Goal: Check status: Check status

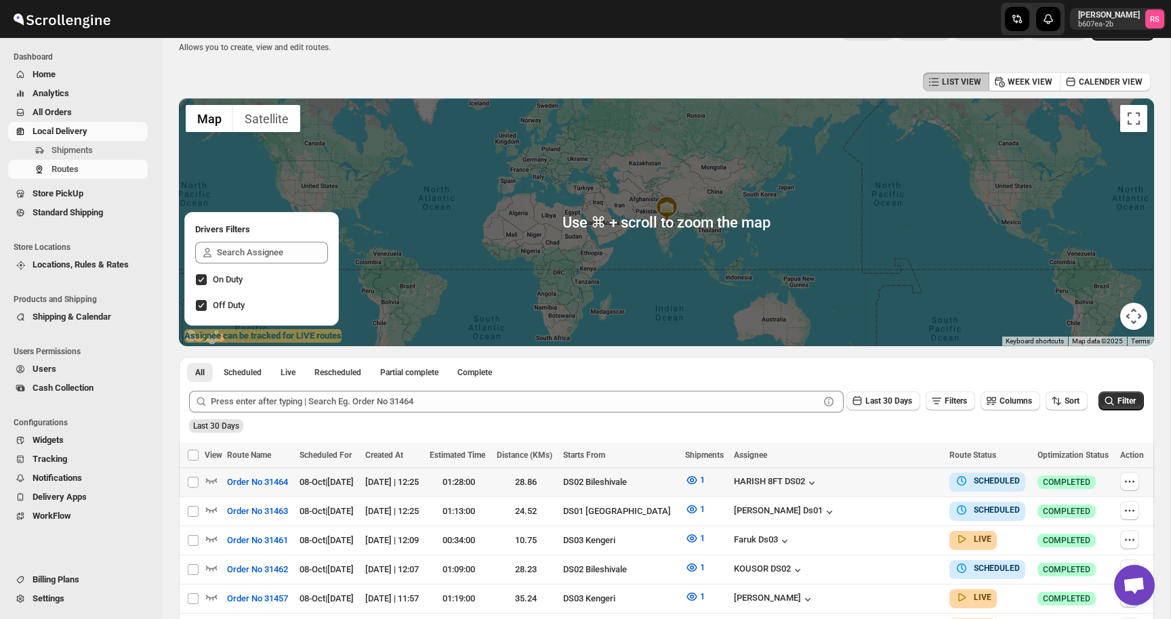
scroll to position [30, 0]
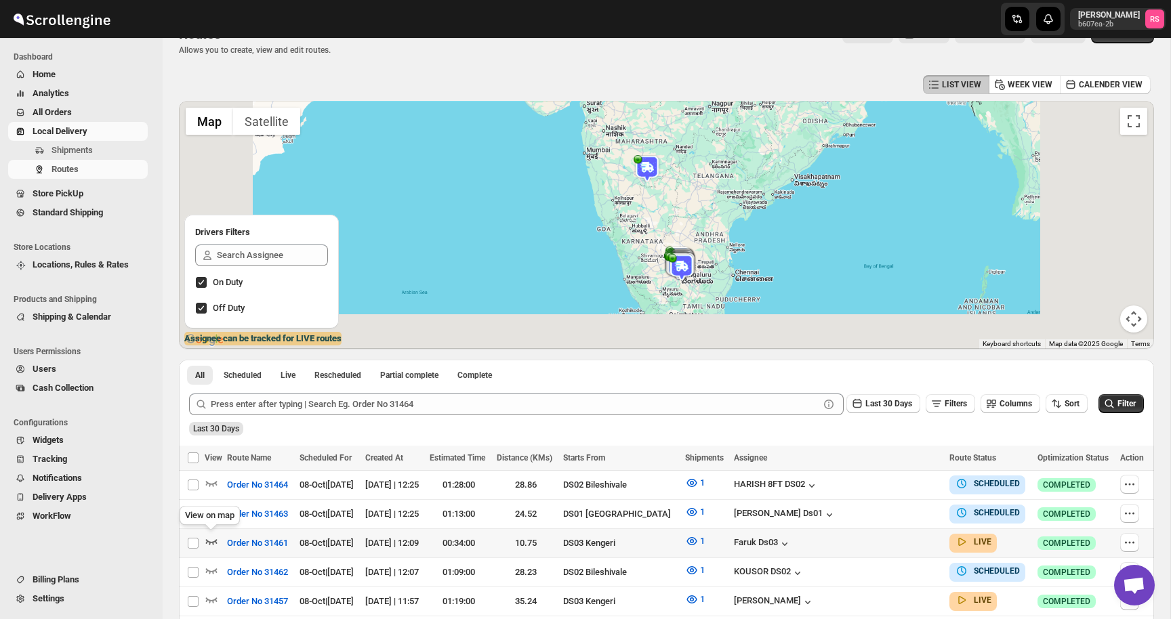
click at [212, 540] on icon "button" at bounding box center [212, 541] width 12 height 5
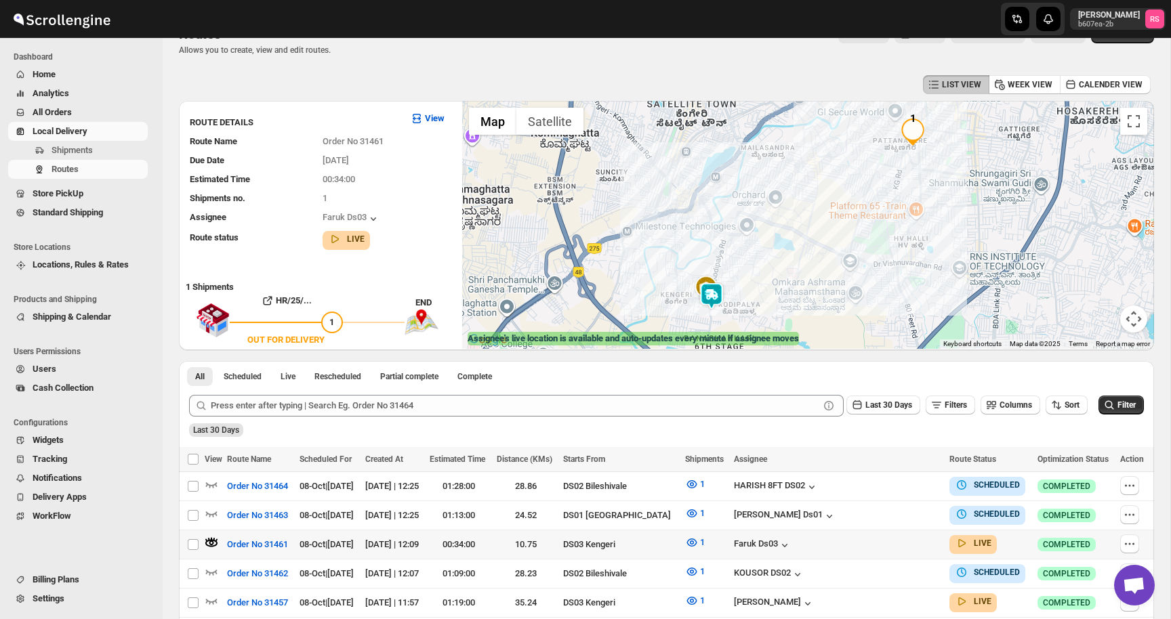
click at [710, 295] on img at bounding box center [711, 296] width 27 height 27
click at [769, 240] on button "Close" at bounding box center [753, 238] width 33 height 33
click at [710, 293] on img at bounding box center [711, 294] width 27 height 27
click at [714, 291] on img at bounding box center [711, 294] width 27 height 27
click at [768, 238] on button "Close" at bounding box center [753, 238] width 33 height 33
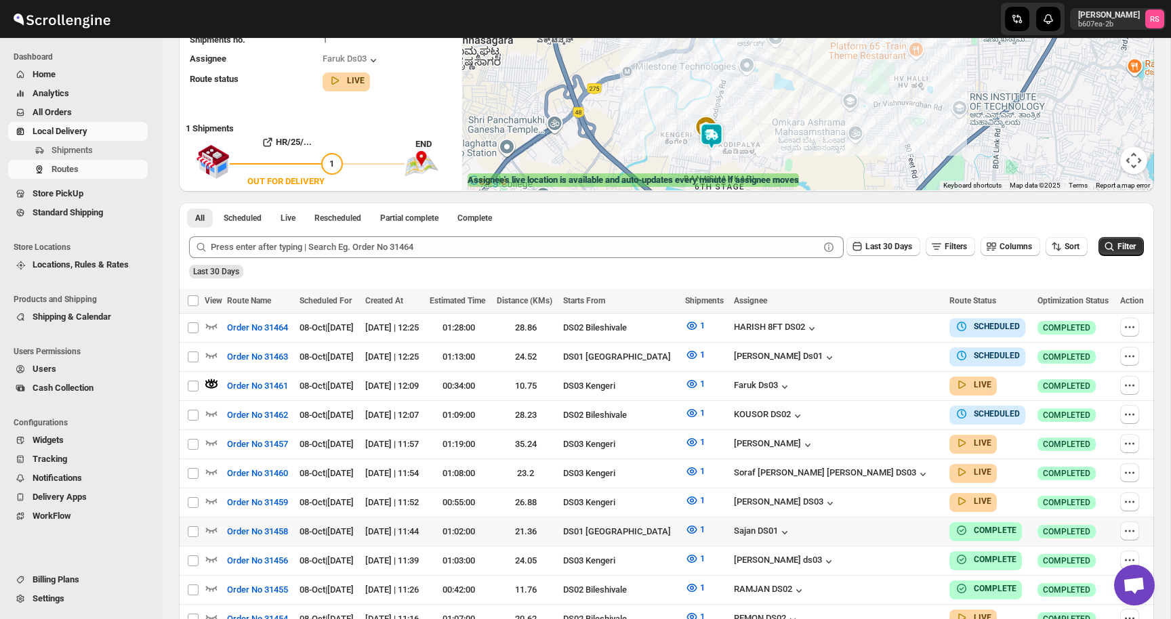
scroll to position [192, 0]
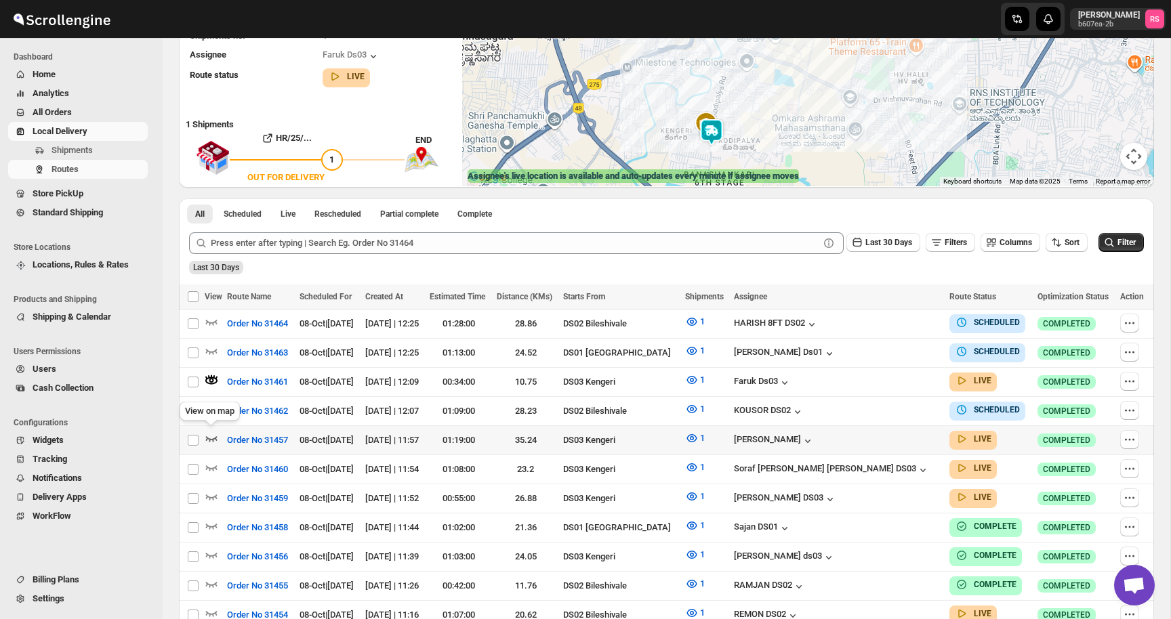
click at [210, 432] on icon "button" at bounding box center [212, 439] width 14 height 14
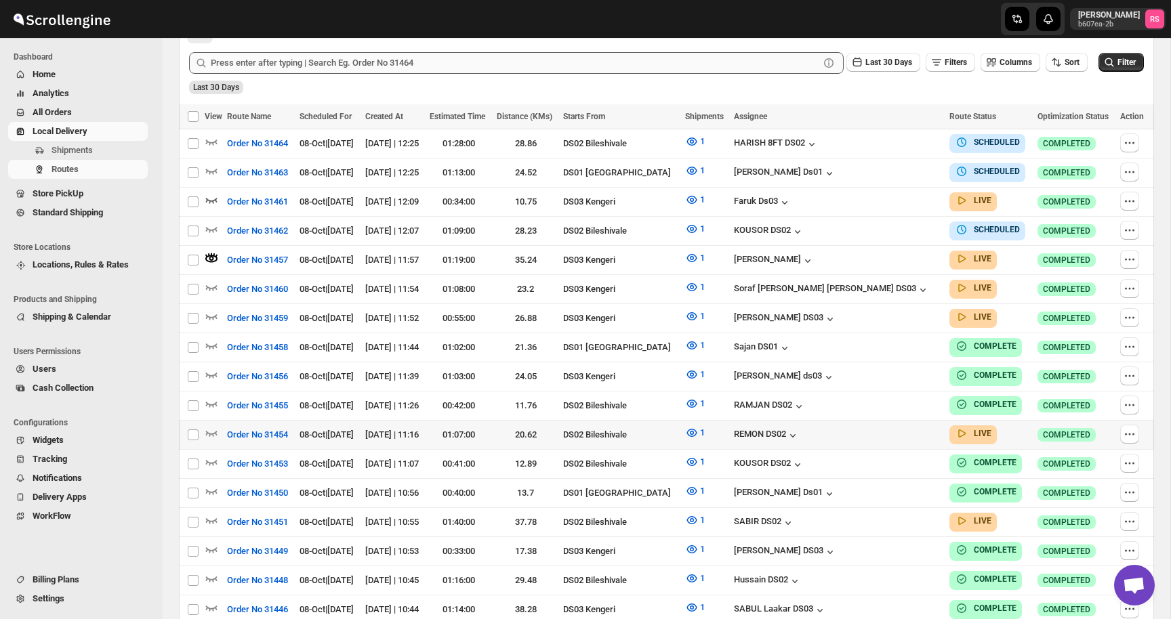
scroll to position [353, 0]
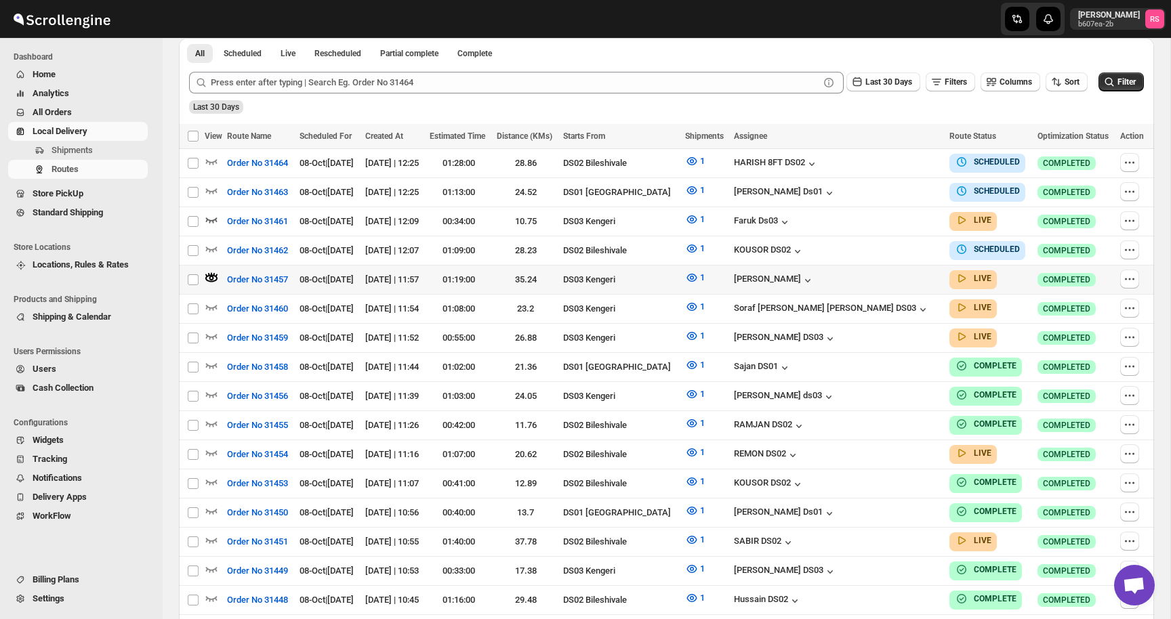
click at [831, 272] on div "[PERSON_NAME]" at bounding box center [837, 279] width 207 height 15
click at [815, 275] on div "[PERSON_NAME]" at bounding box center [774, 281] width 81 height 14
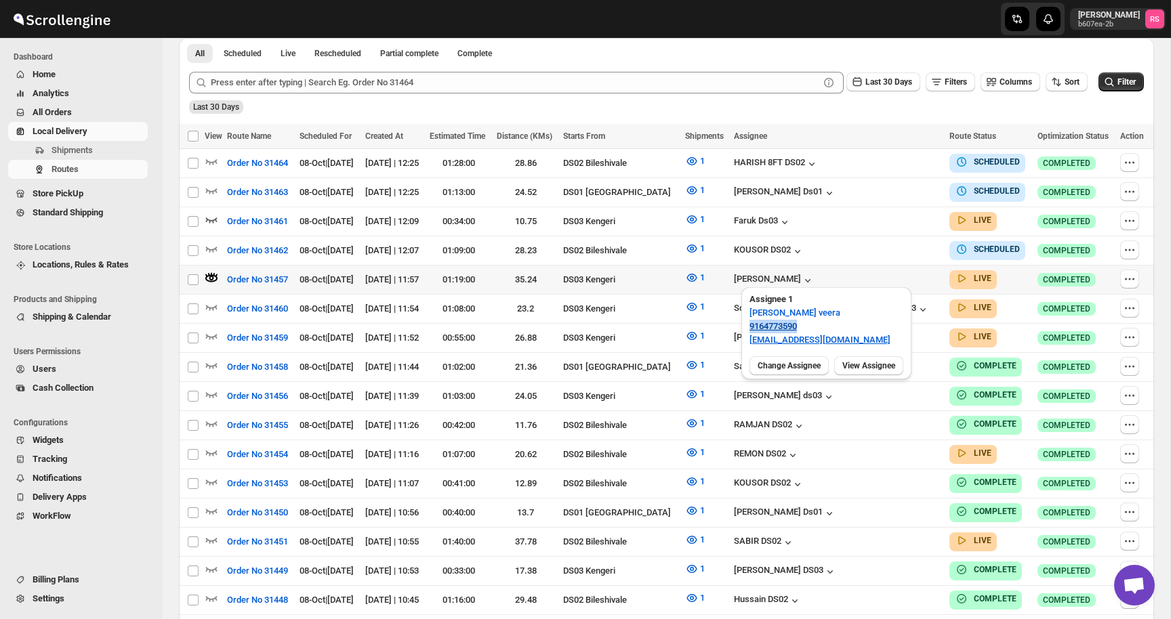
drag, startPoint x: 804, startPoint y: 327, endPoint x: 749, endPoint y: 328, distance: 54.9
click at [749, 328] on p "9164773590" at bounding box center [826, 327] width 154 height 14
copy link "9164773590"
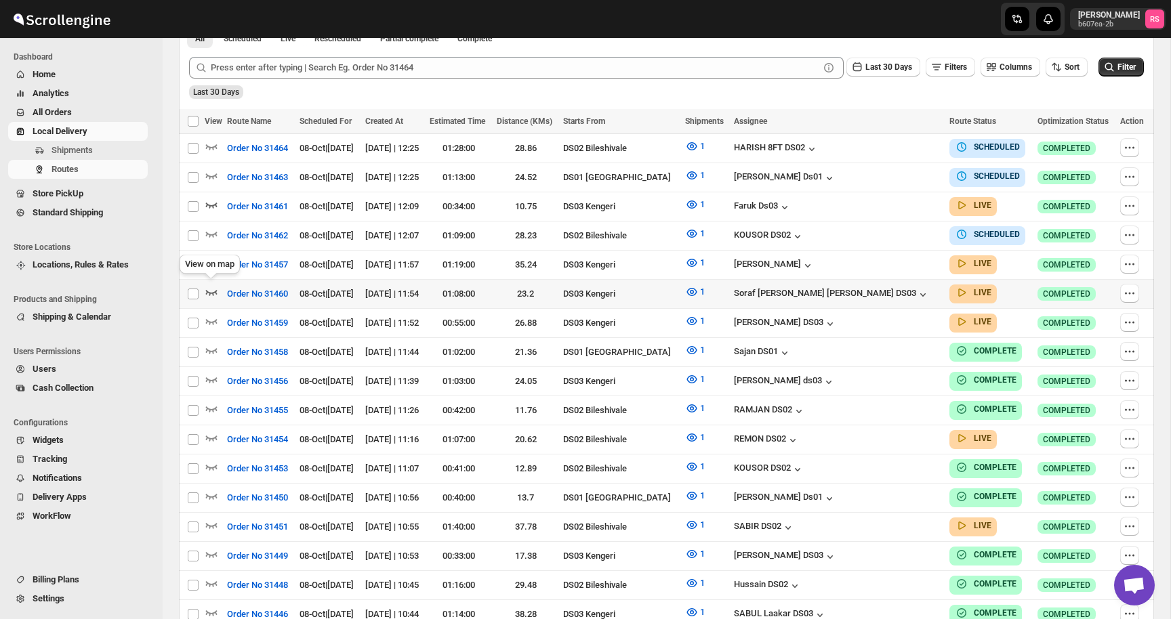
click at [209, 285] on icon "button" at bounding box center [212, 292] width 14 height 14
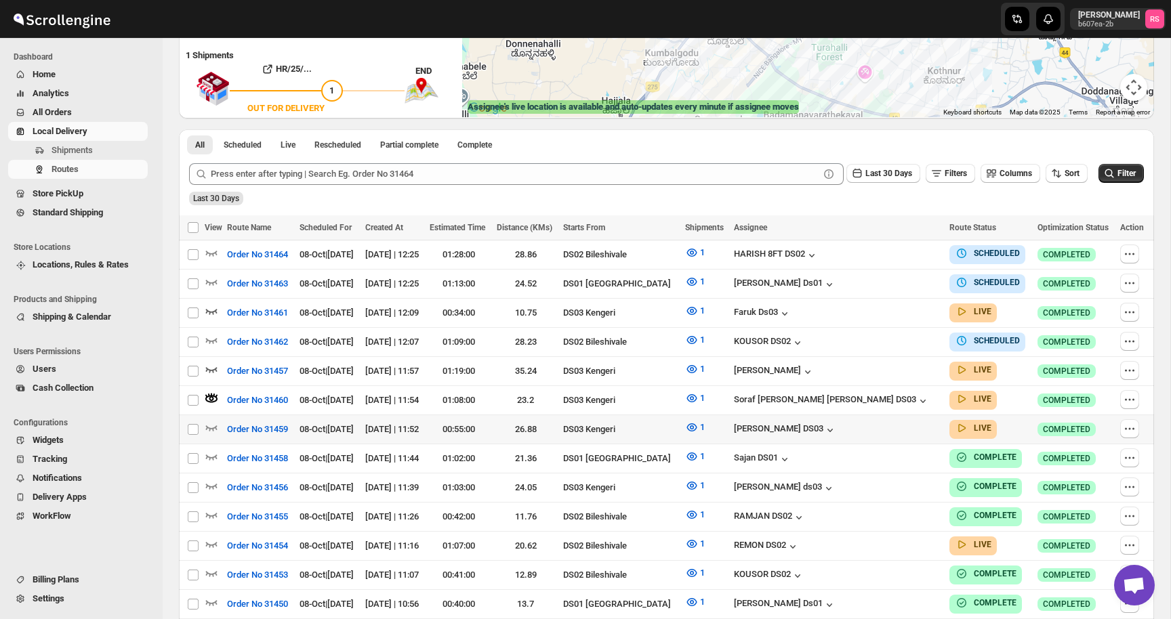
scroll to position [260, 0]
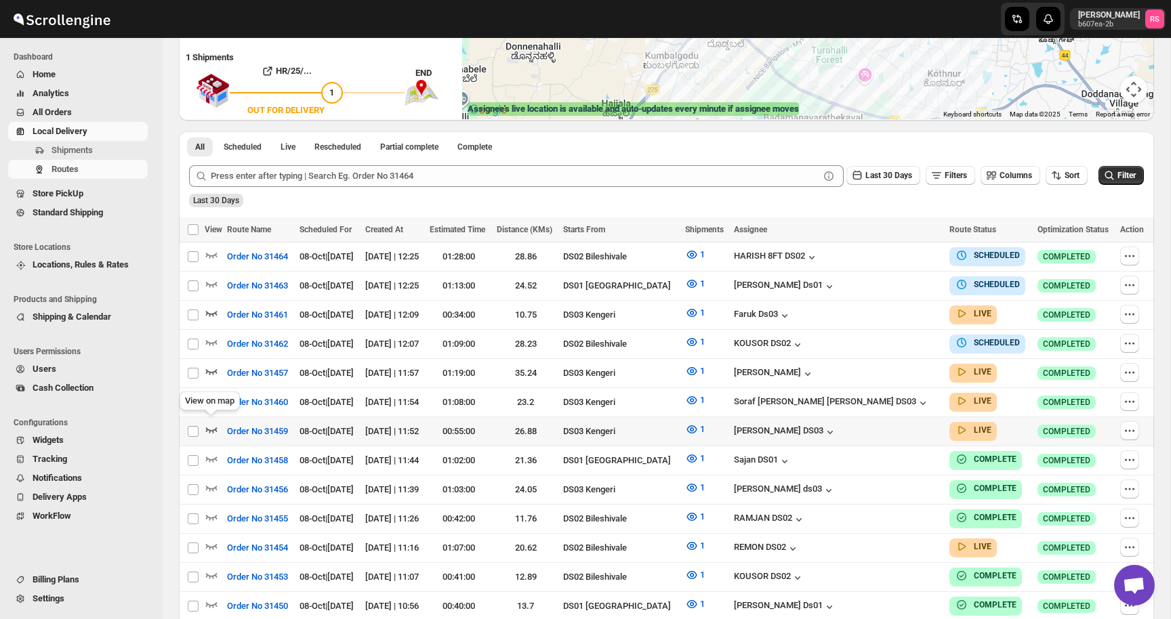
click at [216, 423] on icon "button" at bounding box center [212, 430] width 14 height 14
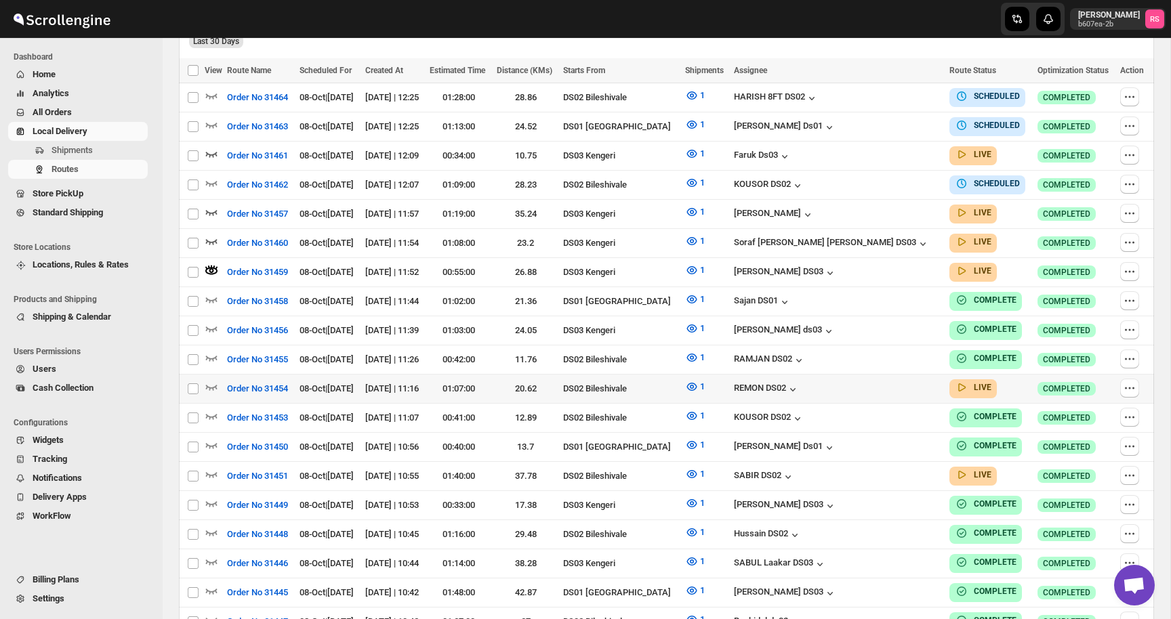
scroll to position [461, 0]
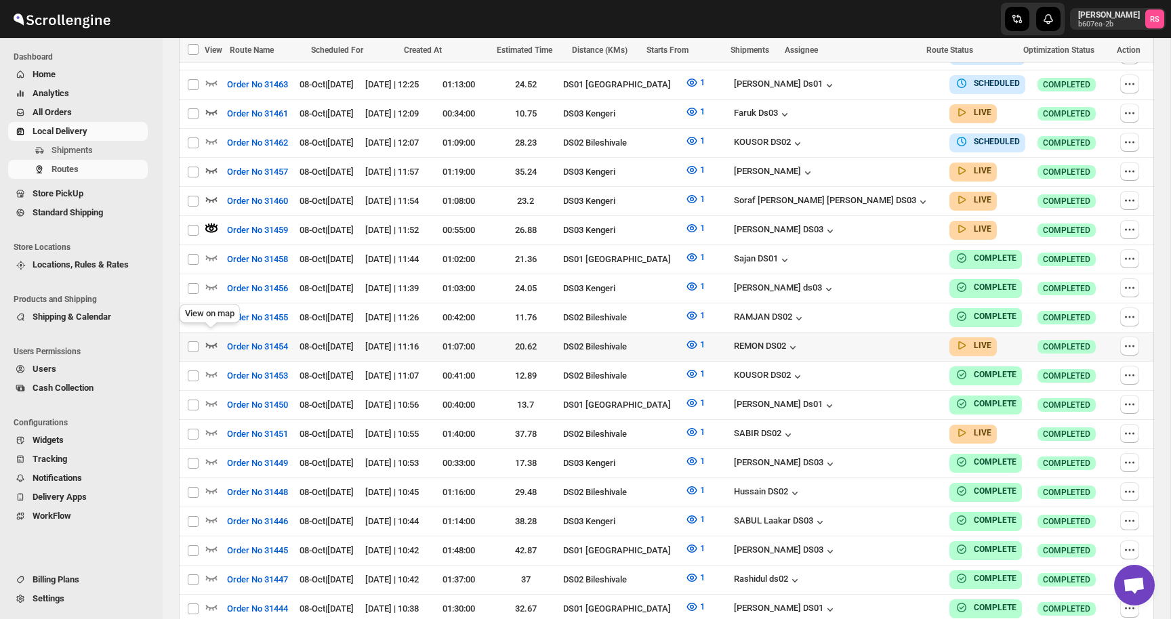
click at [208, 338] on icon "button" at bounding box center [212, 345] width 14 height 14
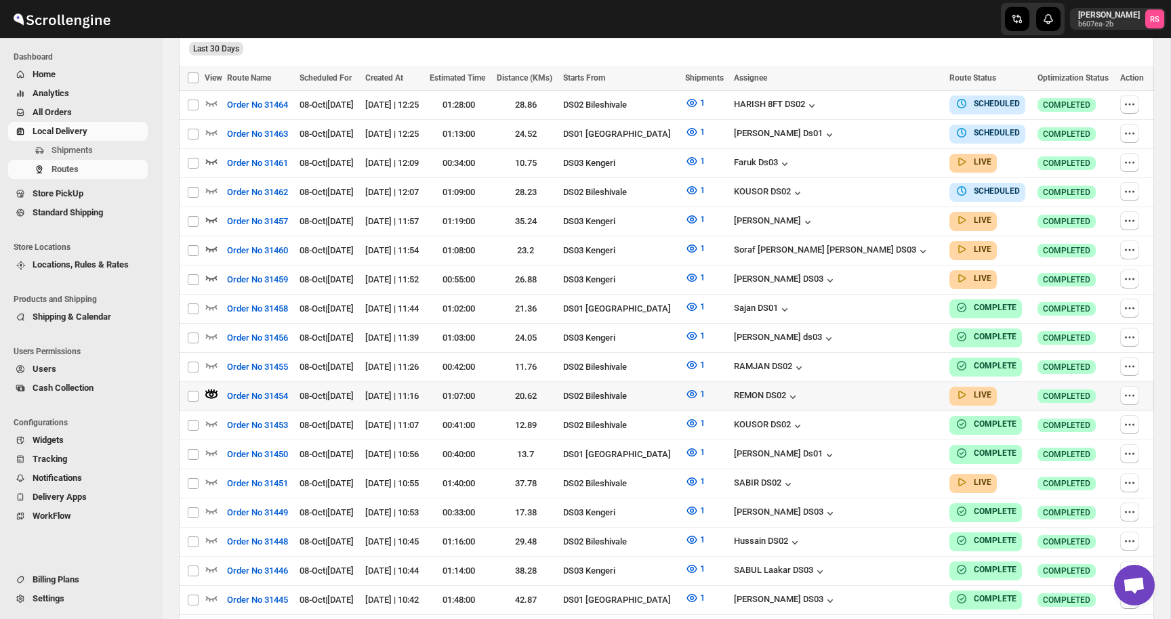
scroll to position [428, 0]
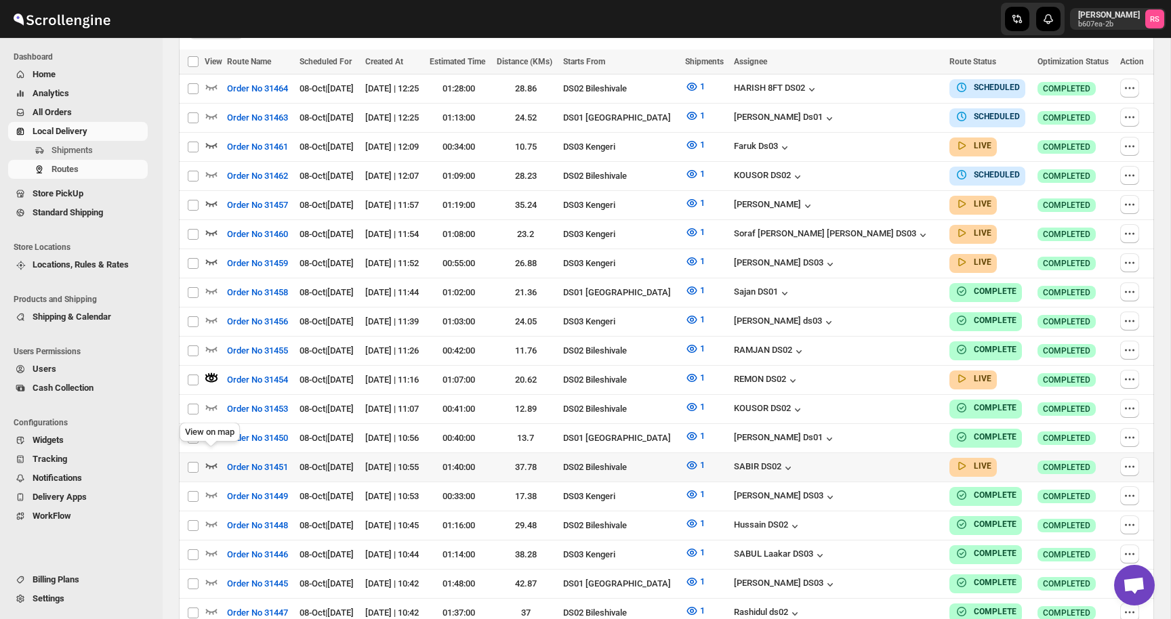
click at [216, 464] on icon "button" at bounding box center [212, 466] width 12 height 5
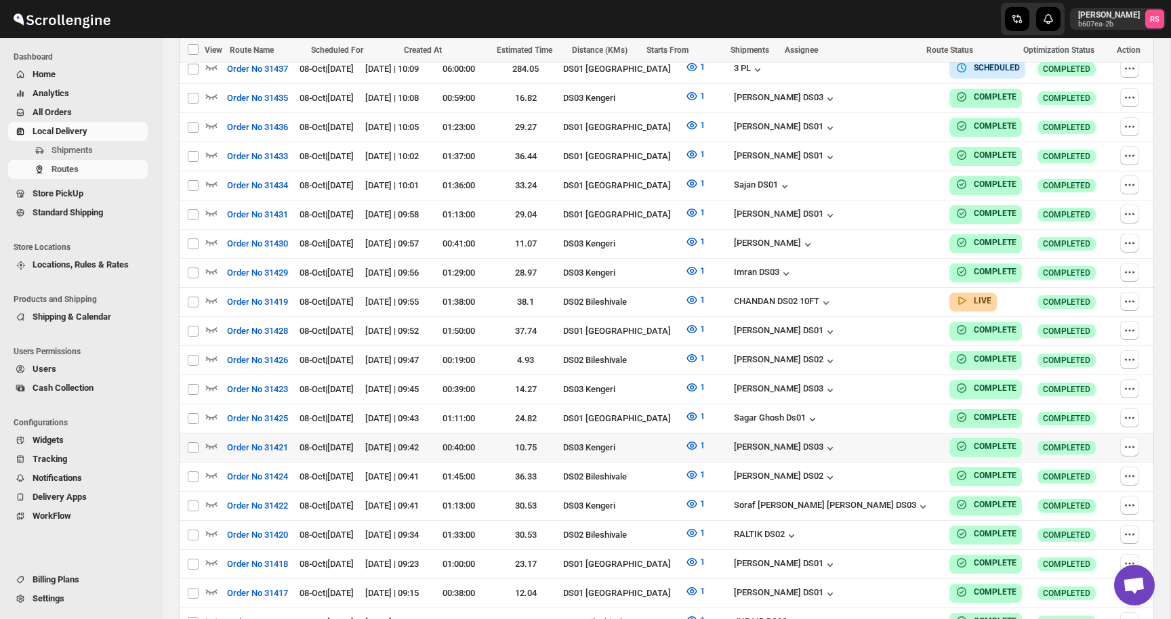
scroll to position [1204, 0]
click at [208, 299] on icon "button" at bounding box center [212, 301] width 12 height 5
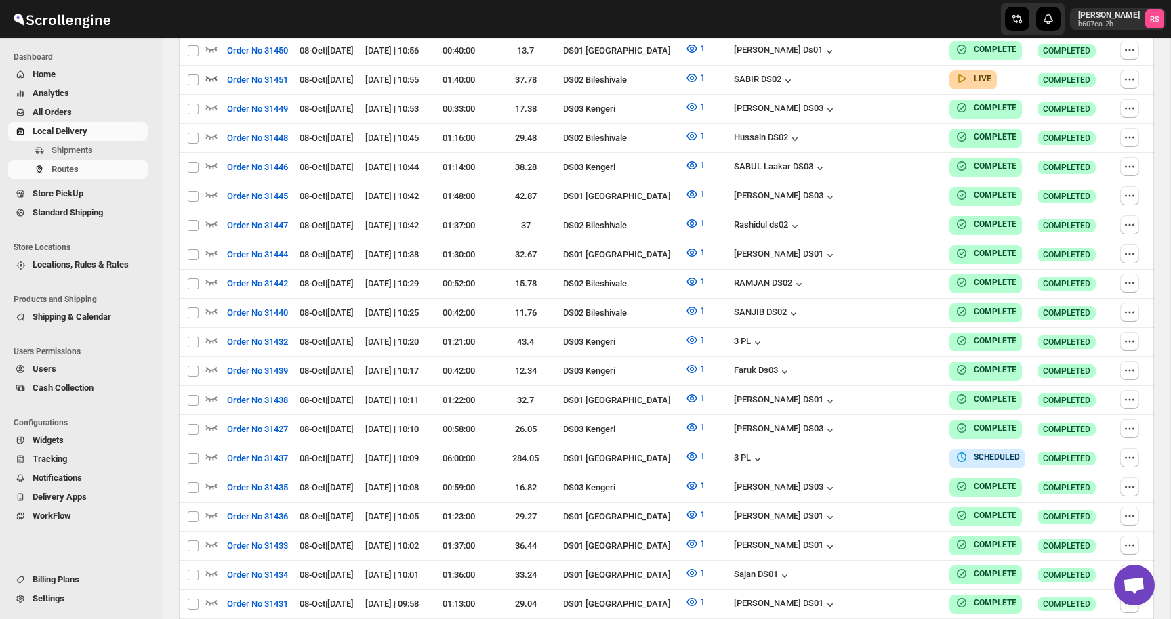
scroll to position [0, 0]
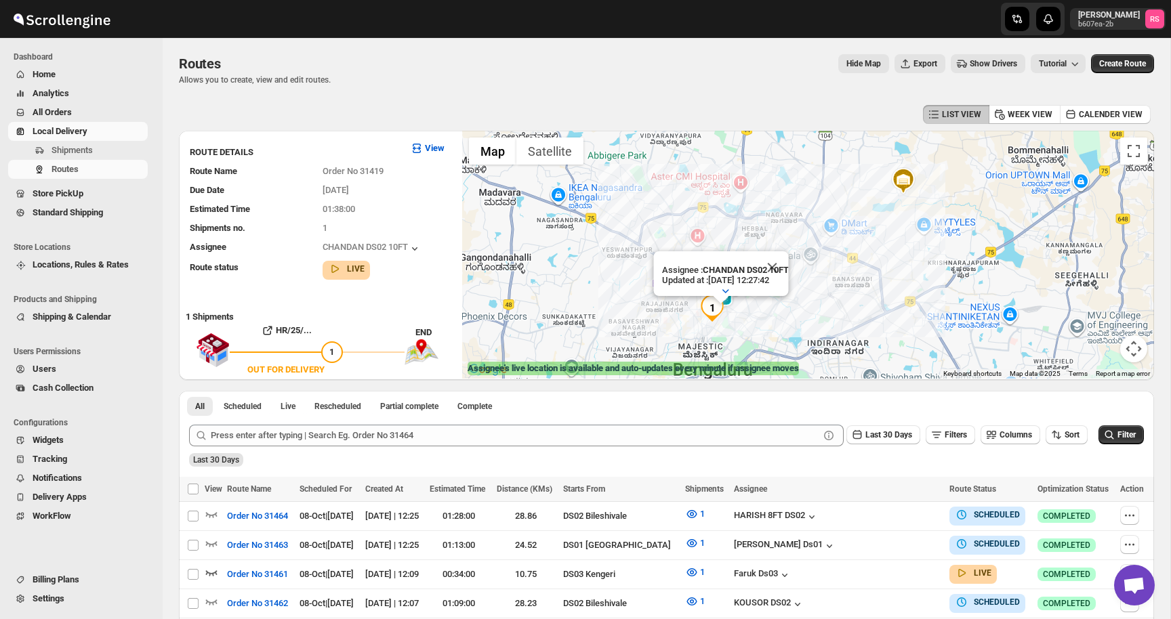
click at [62, 70] on span "Home" at bounding box center [89, 75] width 112 height 14
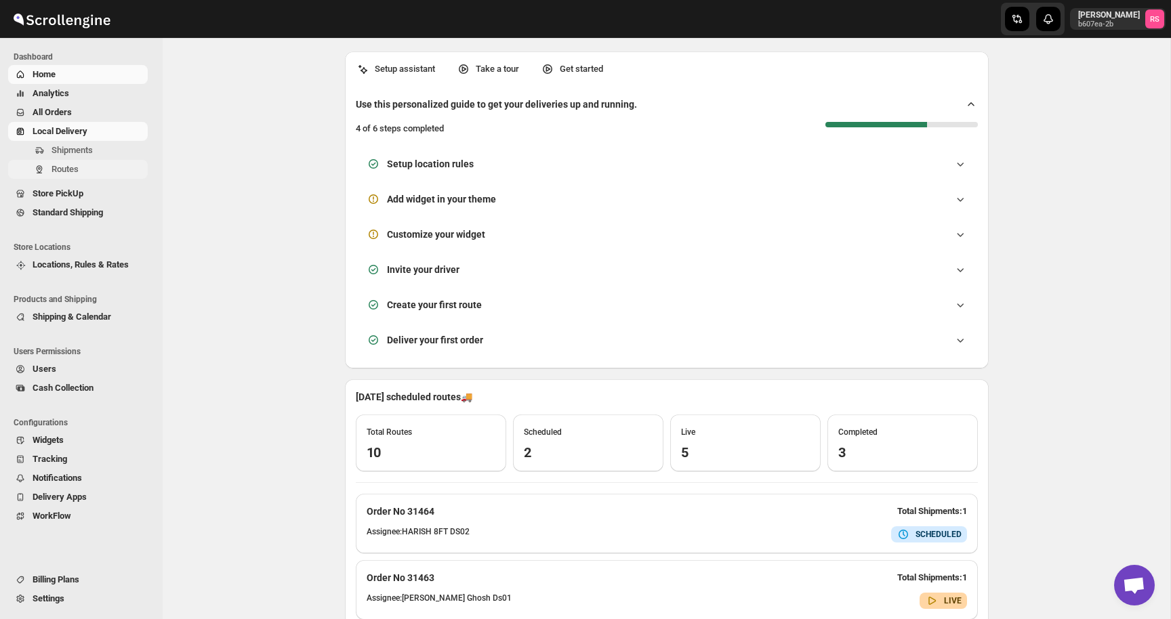
click at [75, 165] on span "Routes" at bounding box center [65, 169] width 27 height 10
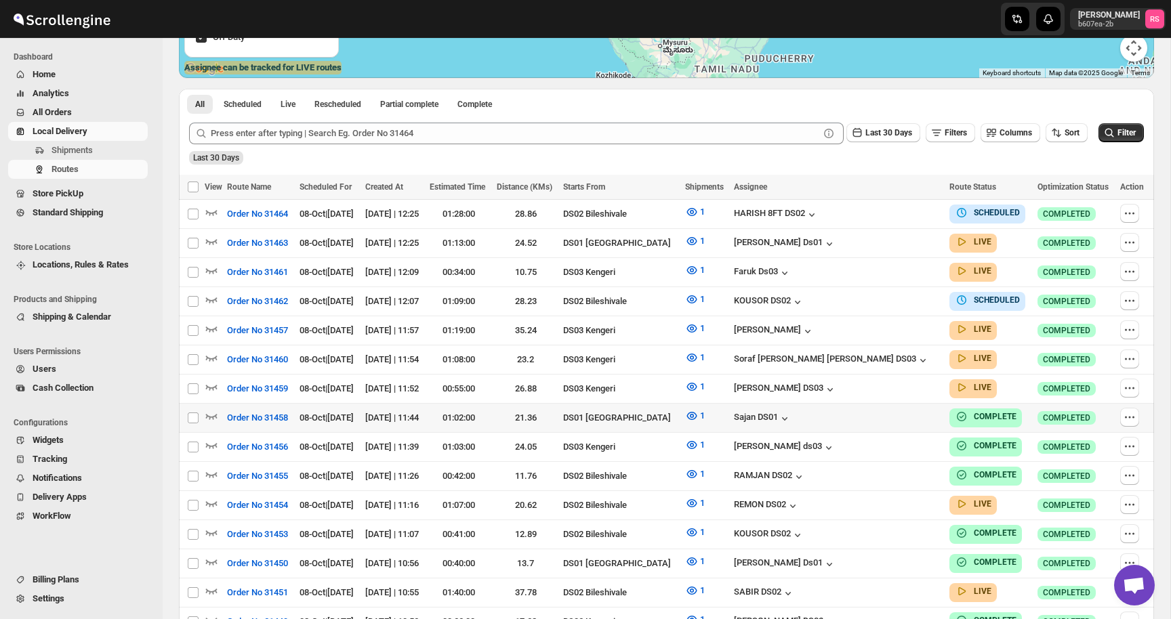
scroll to position [326, 0]
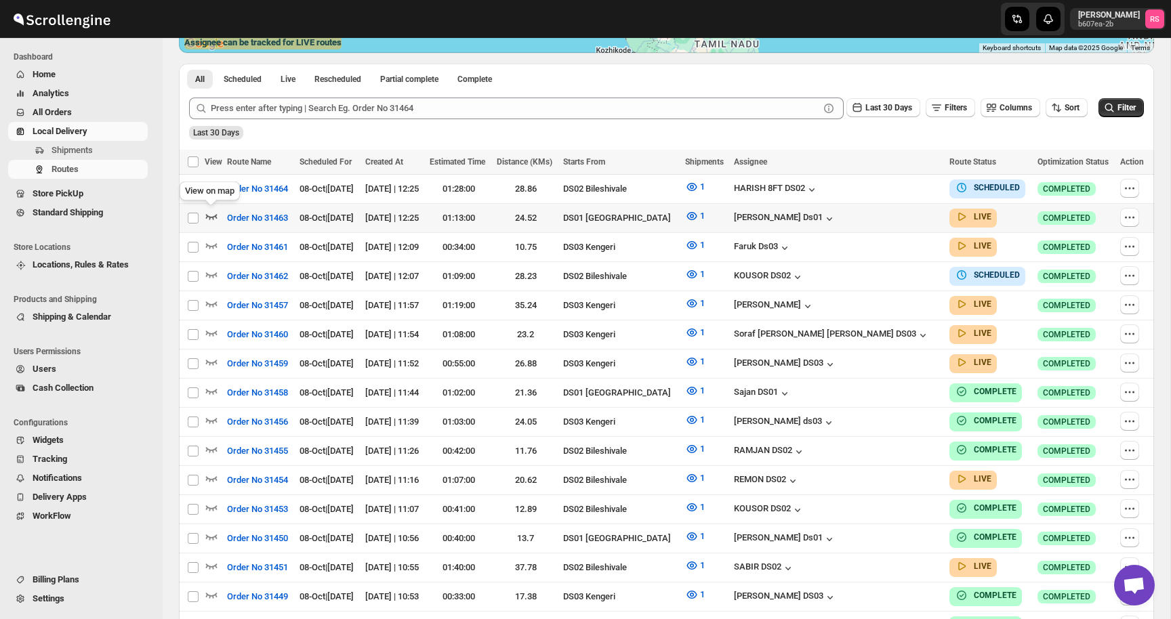
click at [207, 215] on icon "button" at bounding box center [212, 216] width 12 height 5
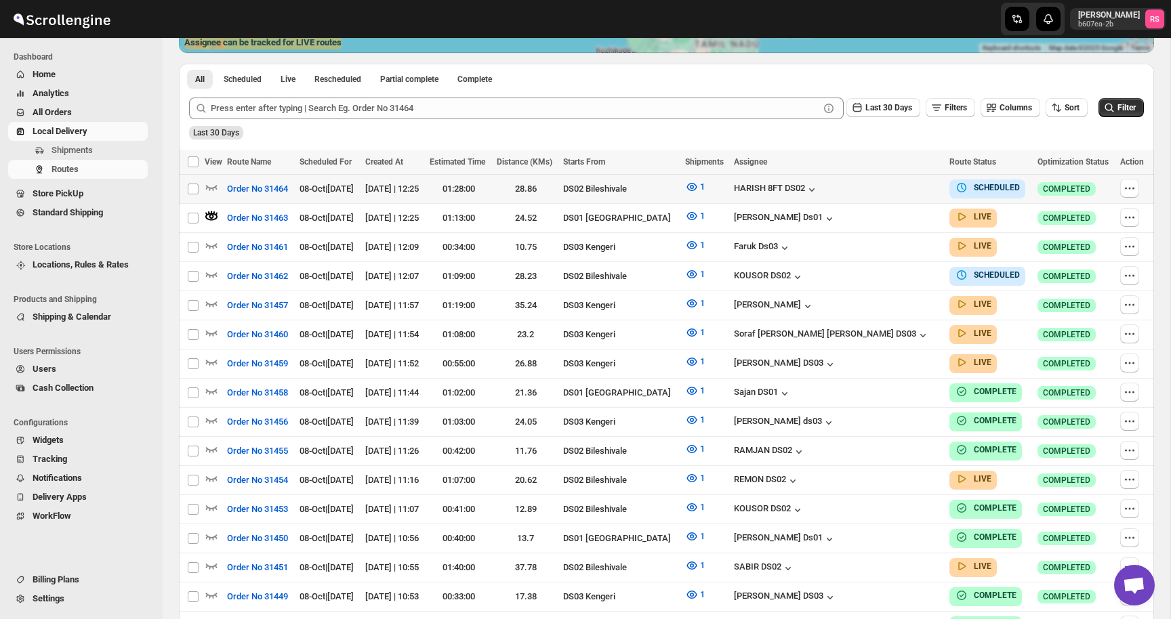
scroll to position [0, 0]
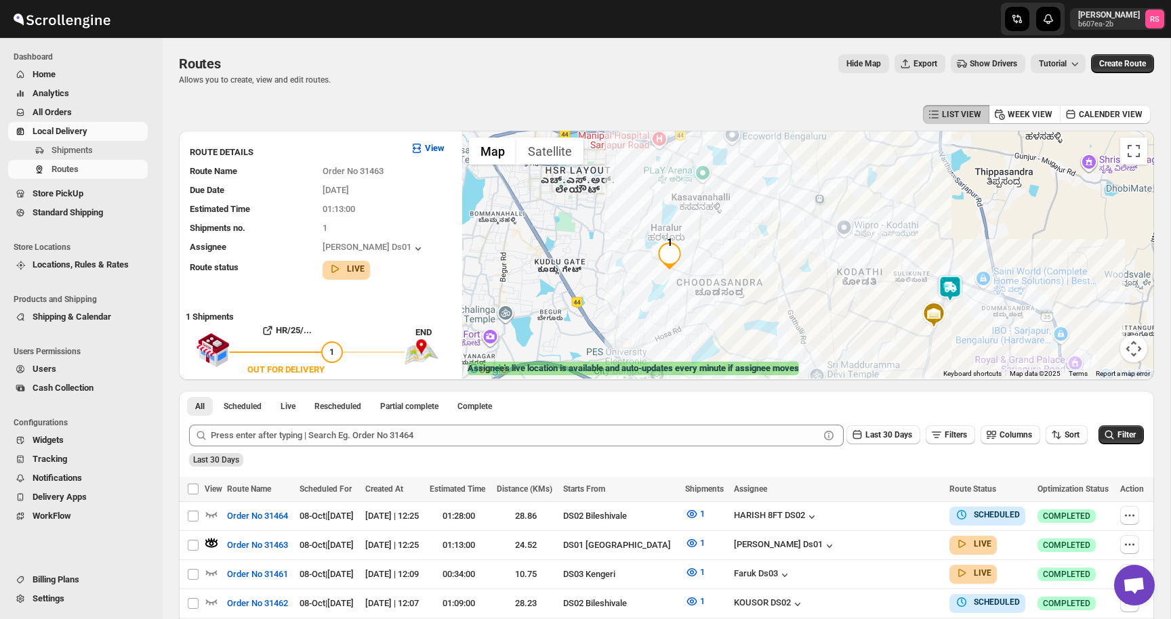
click at [958, 283] on img at bounding box center [950, 288] width 27 height 27
click at [1014, 239] on button "Close" at bounding box center [1002, 232] width 33 height 33
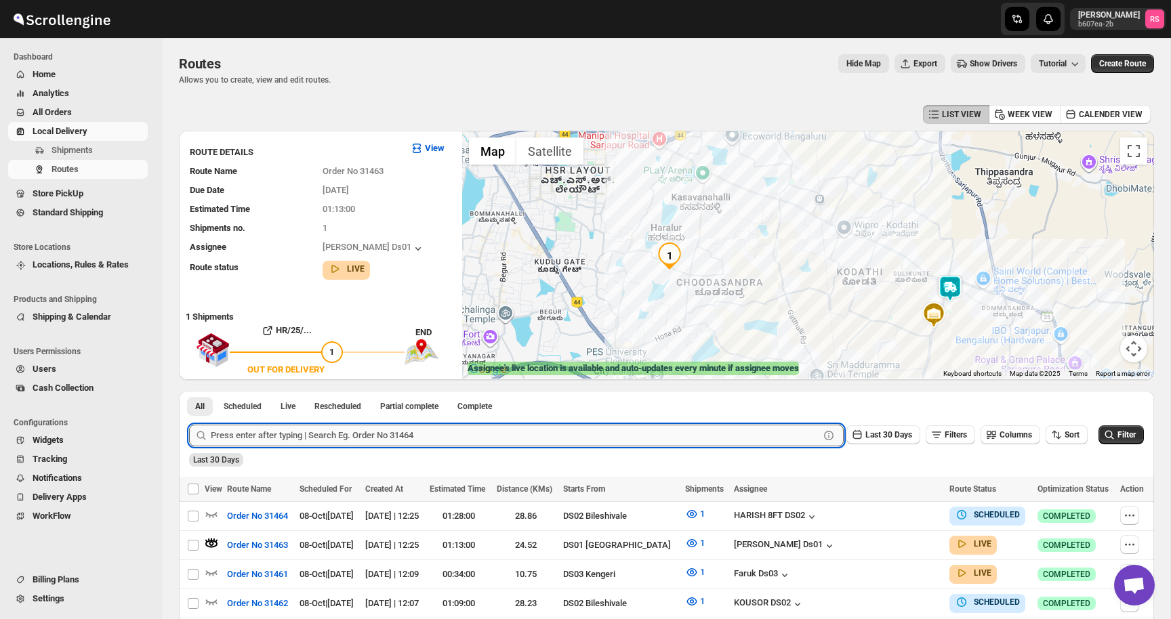
click at [279, 436] on input "text" at bounding box center [515, 436] width 609 height 22
click at [189, 391] on button "Submit" at bounding box center [208, 398] width 39 height 14
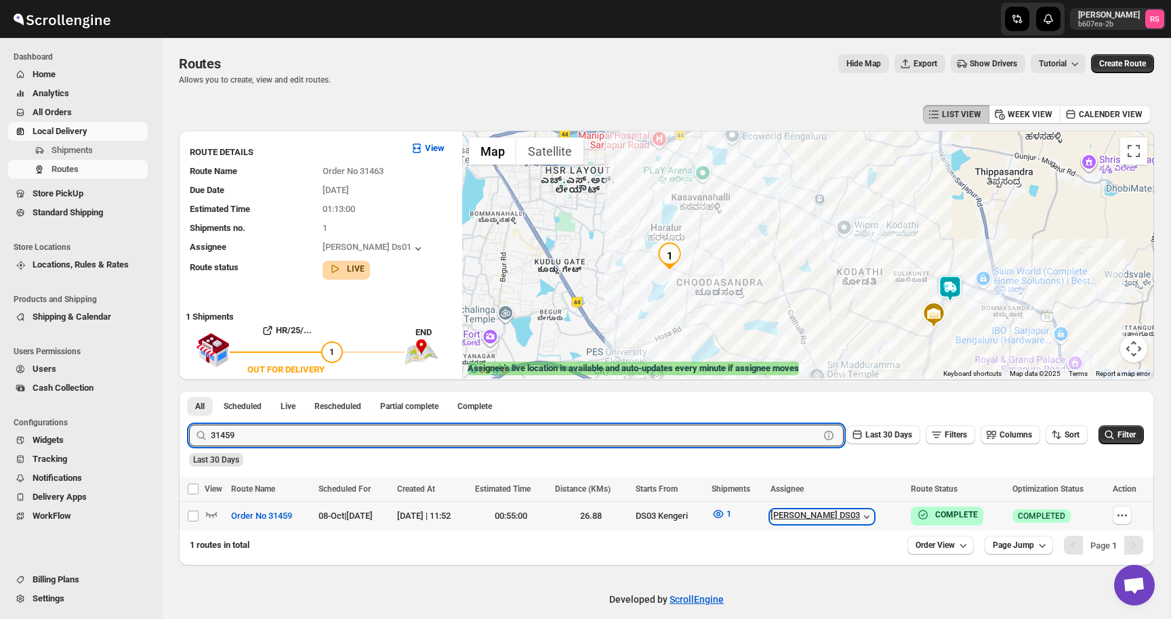
click at [869, 516] on icon "button" at bounding box center [866, 517] width 5 height 3
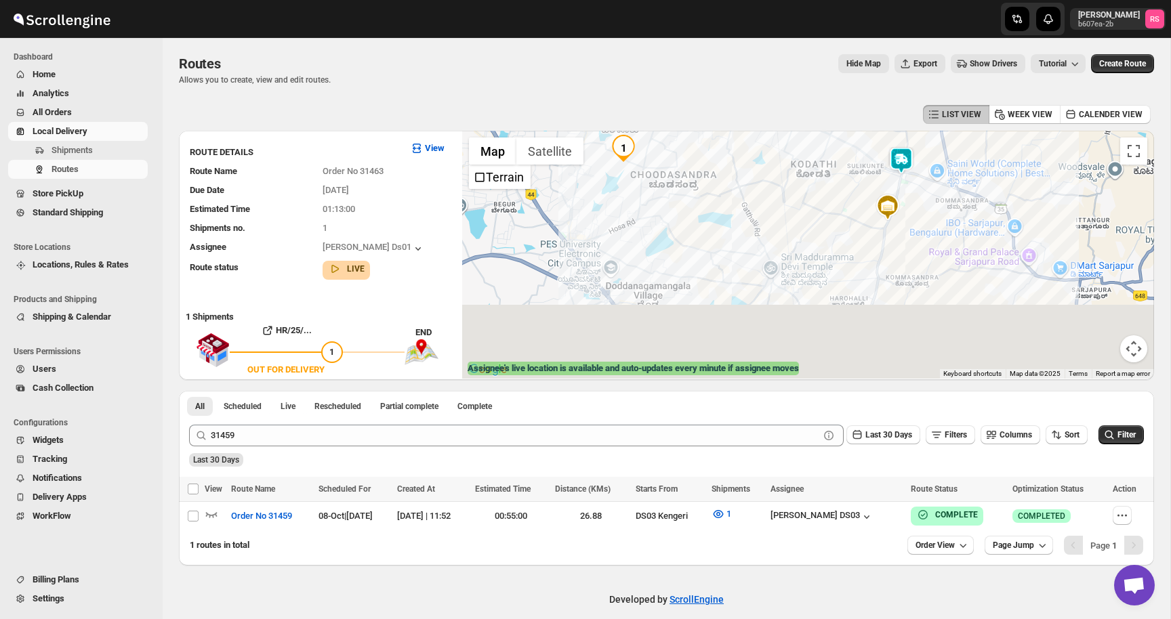
drag, startPoint x: 952, startPoint y: 349, endPoint x: 906, endPoint y: 237, distance: 120.9
click at [906, 237] on div at bounding box center [808, 255] width 692 height 248
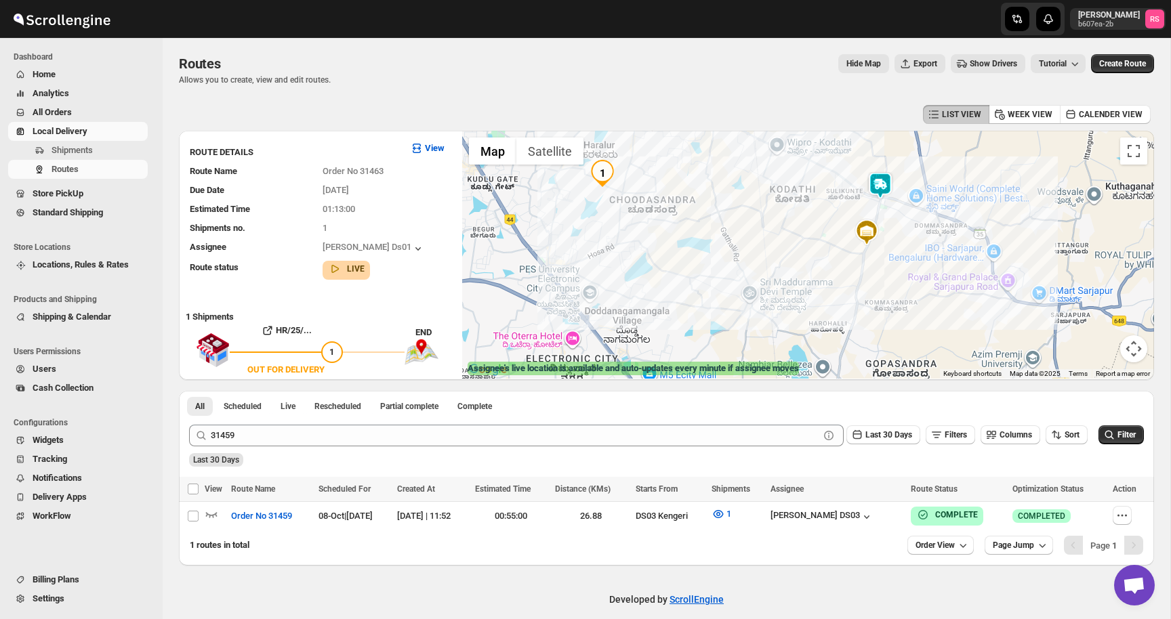
drag, startPoint x: 906, startPoint y: 237, endPoint x: 906, endPoint y: 316, distance: 78.6
click at [906, 316] on div at bounding box center [808, 255] width 692 height 248
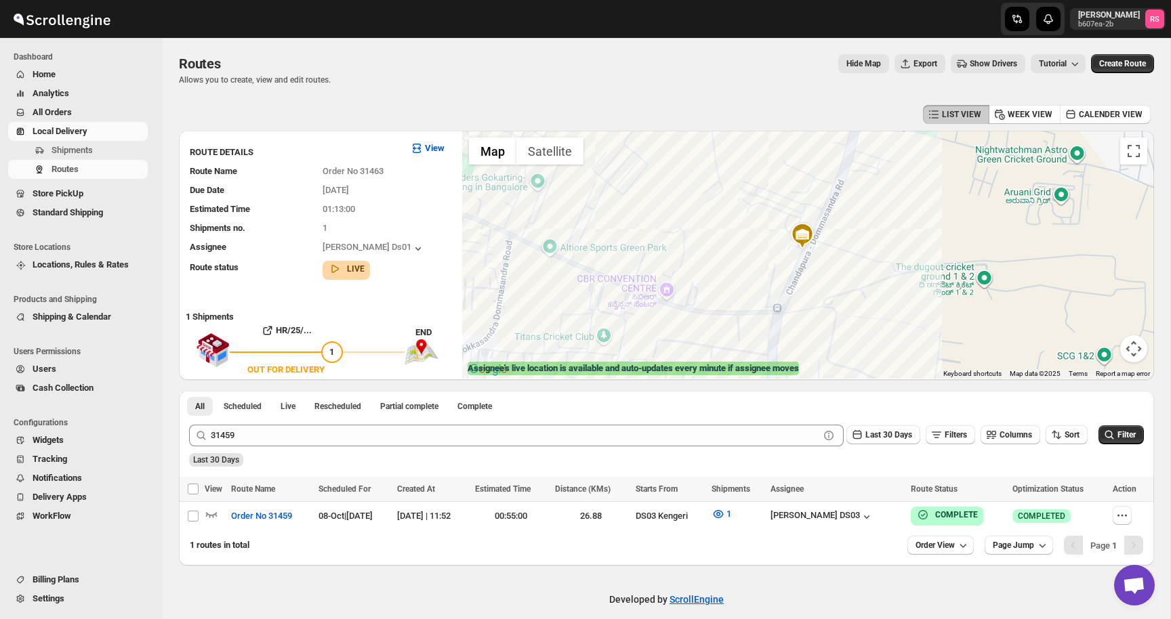
drag, startPoint x: 878, startPoint y: 247, endPoint x: 895, endPoint y: 257, distance: 19.8
click at [895, 257] on div at bounding box center [808, 255] width 692 height 248
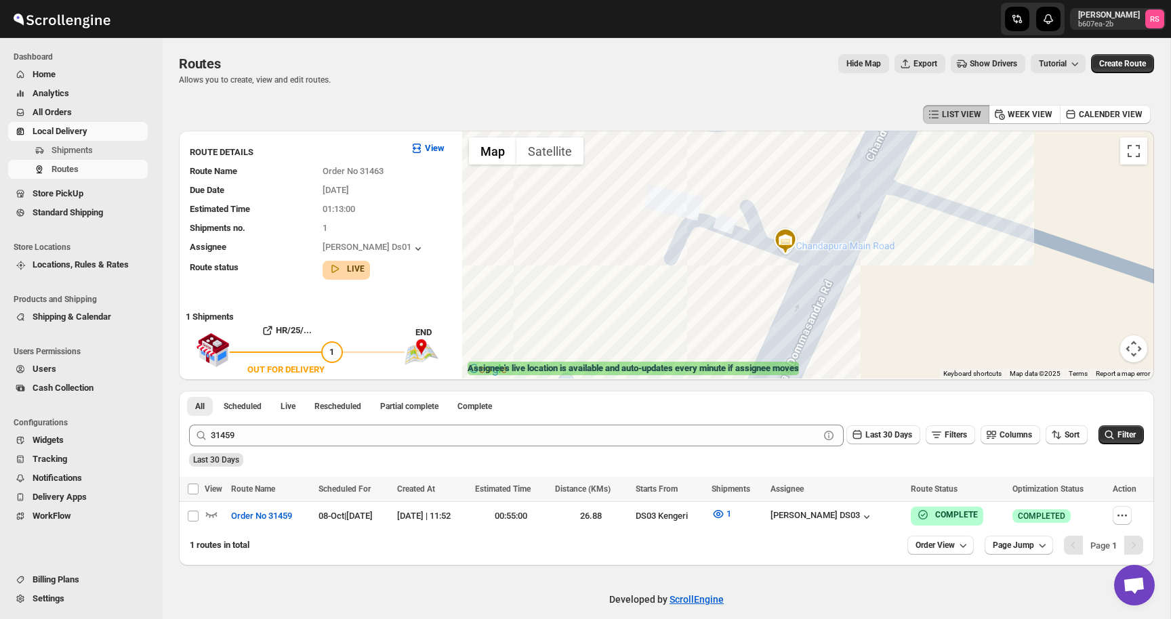
drag, startPoint x: 798, startPoint y: 254, endPoint x: 715, endPoint y: 314, distance: 102.9
click at [716, 314] on div at bounding box center [808, 255] width 692 height 248
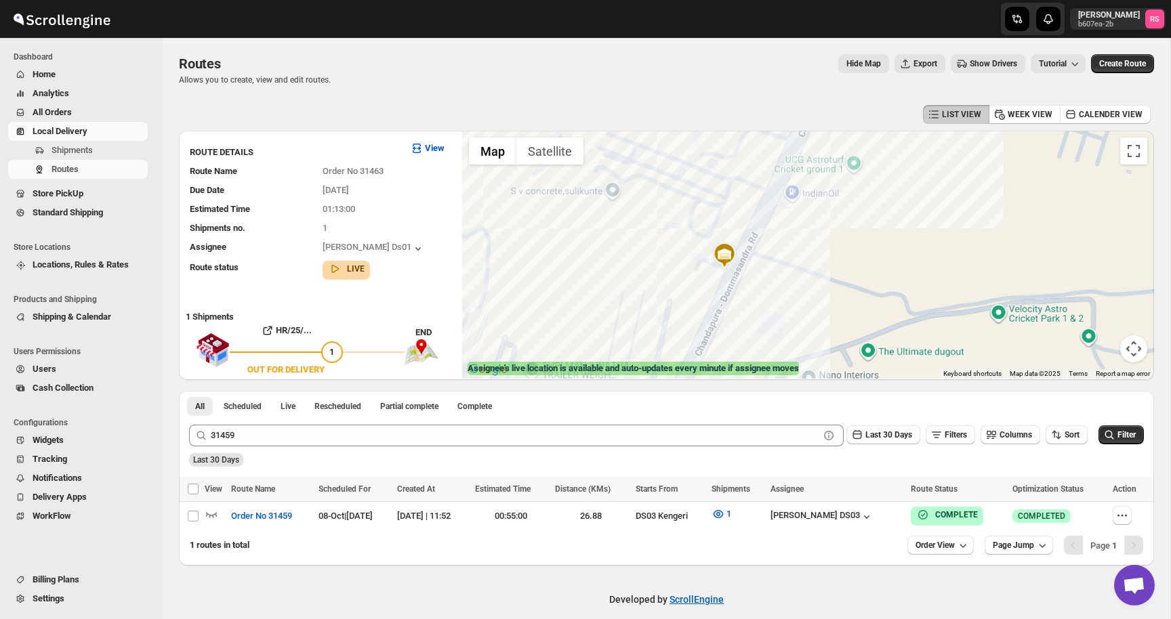
drag, startPoint x: 715, startPoint y: 314, endPoint x: 715, endPoint y: 278, distance: 36.6
click at [715, 278] on div at bounding box center [808, 255] width 692 height 248
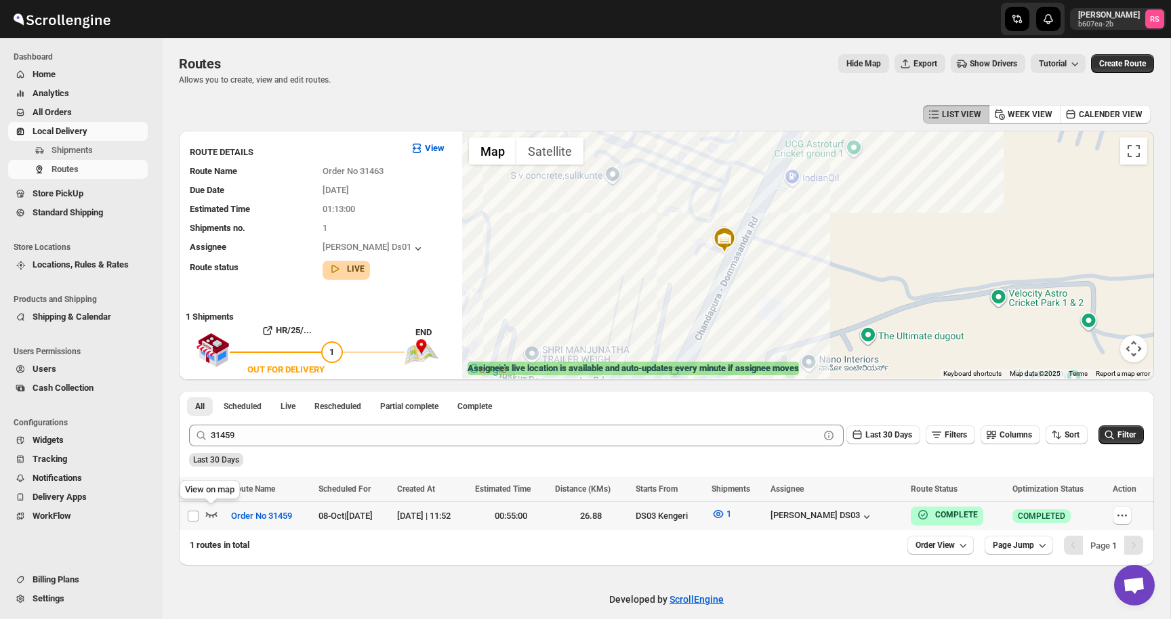
click at [213, 516] on icon "button" at bounding box center [212, 514] width 12 height 5
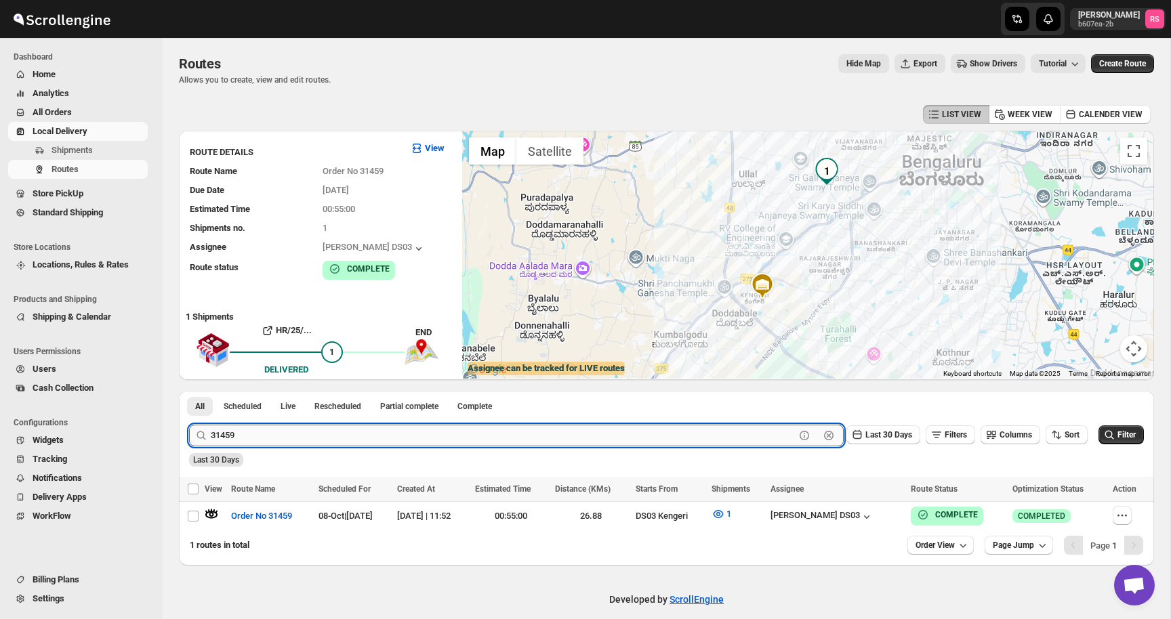
click at [375, 440] on input "31459" at bounding box center [503, 436] width 584 height 22
type input "31457"
click at [189, 391] on button "Submit" at bounding box center [208, 398] width 39 height 14
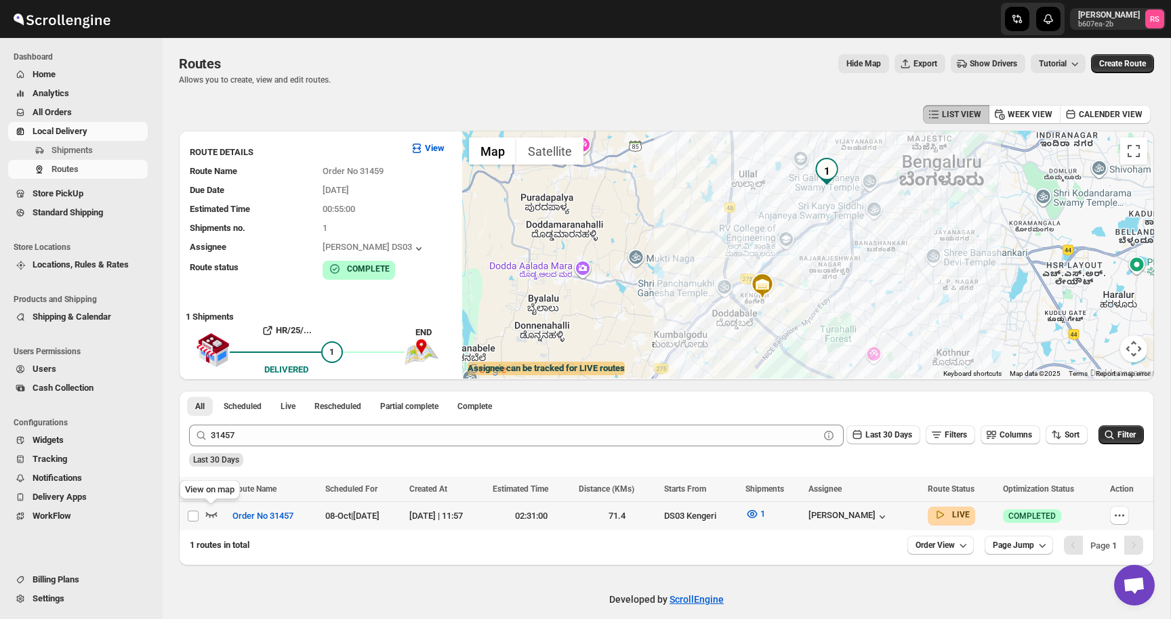
click at [217, 516] on icon "button" at bounding box center [212, 514] width 12 height 5
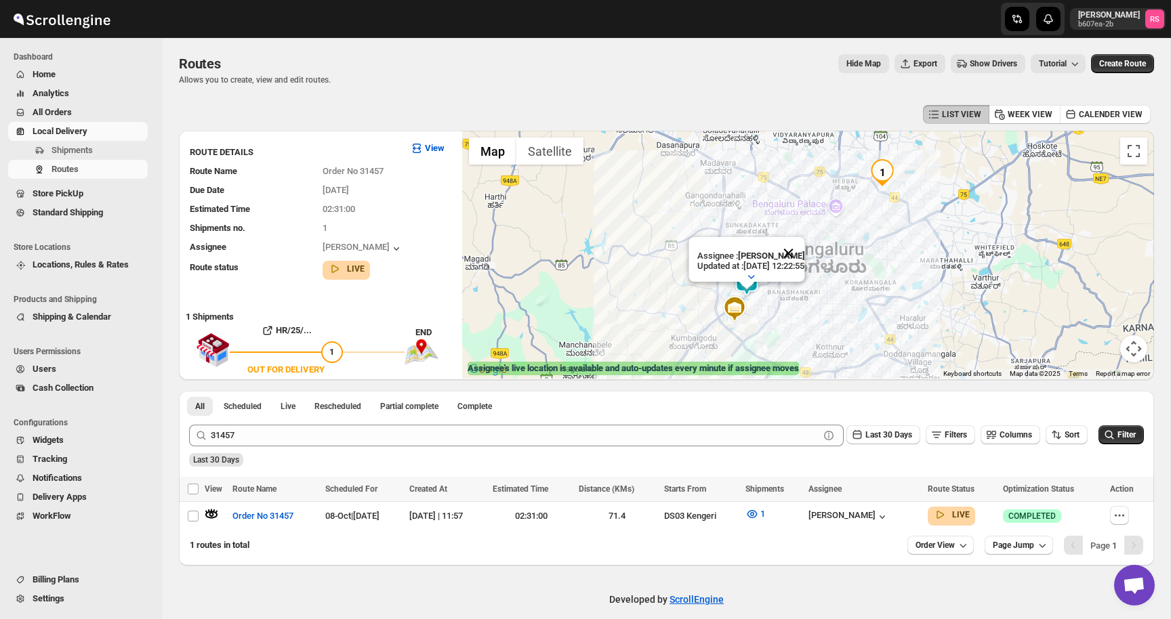
click at [802, 251] on button "Close" at bounding box center [788, 253] width 33 height 33
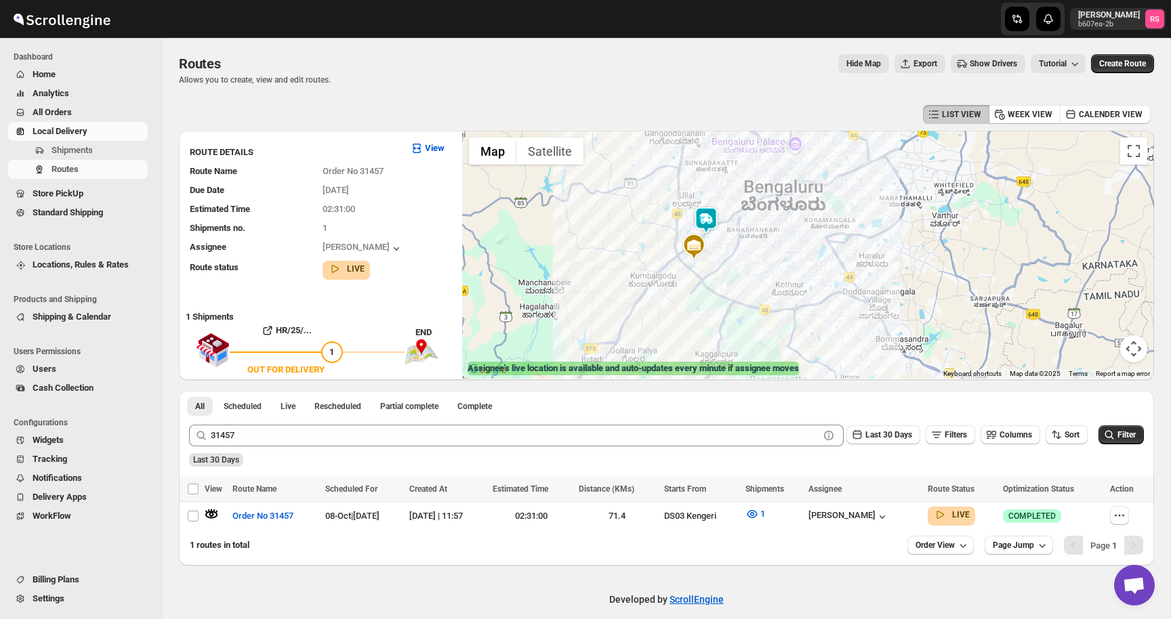
drag, startPoint x: 741, startPoint y: 304, endPoint x: 699, endPoint y: 241, distance: 75.4
click at [699, 241] on img at bounding box center [693, 246] width 27 height 27
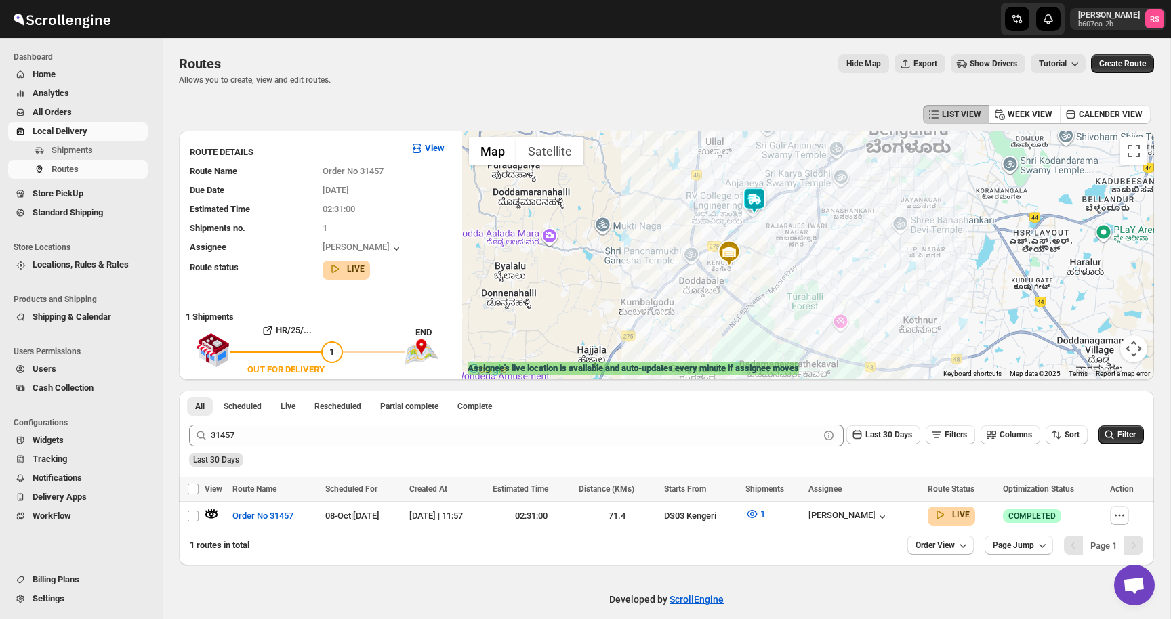
drag, startPoint x: 699, startPoint y: 241, endPoint x: 741, endPoint y: 222, distance: 46.1
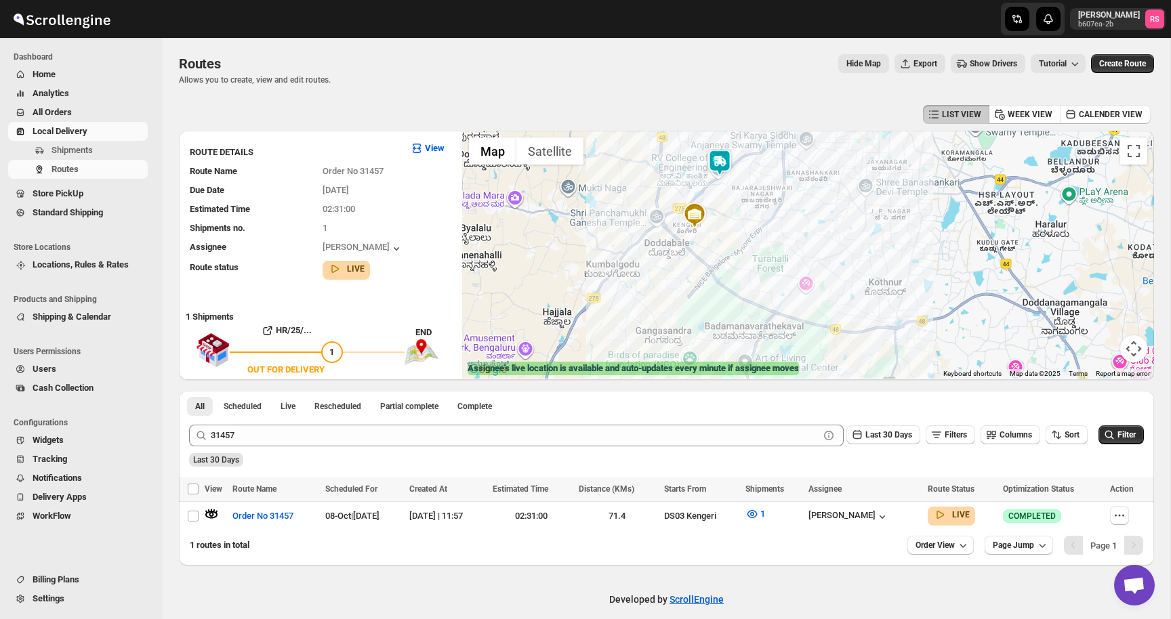
drag, startPoint x: 741, startPoint y: 222, endPoint x: 706, endPoint y: 182, distance: 52.8
click at [706, 182] on div at bounding box center [808, 255] width 692 height 248
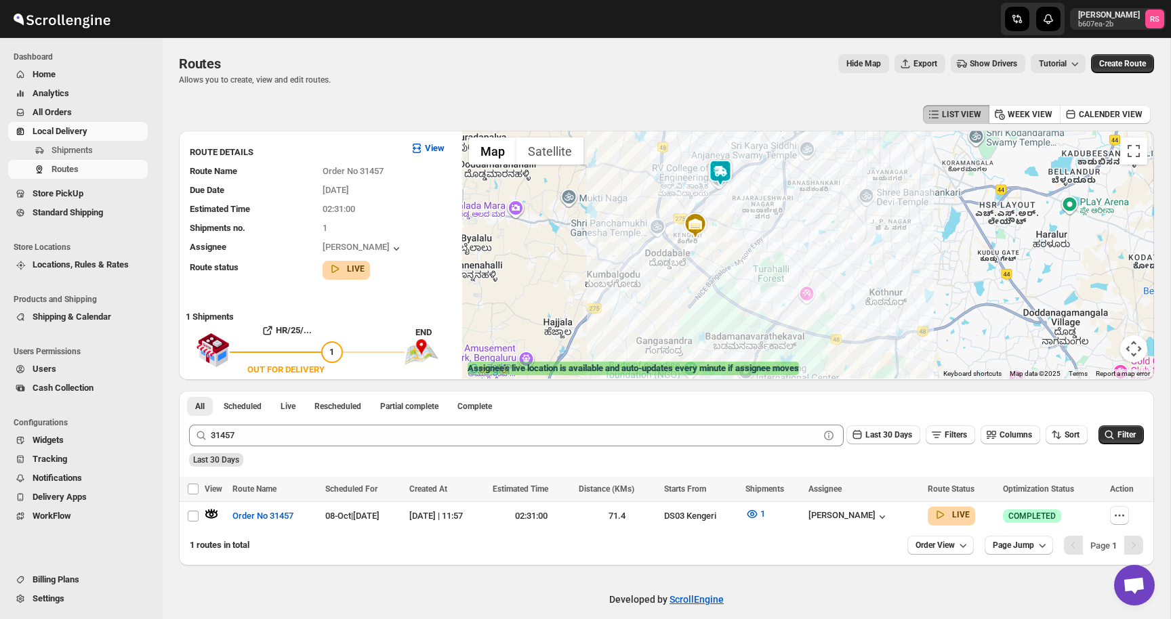
drag, startPoint x: 706, startPoint y: 182, endPoint x: 706, endPoint y: 197, distance: 14.2
click at [706, 197] on div at bounding box center [808, 255] width 692 height 248
drag, startPoint x: 724, startPoint y: 230, endPoint x: 724, endPoint y: 243, distance: 13.6
click at [724, 243] on div at bounding box center [808, 255] width 692 height 248
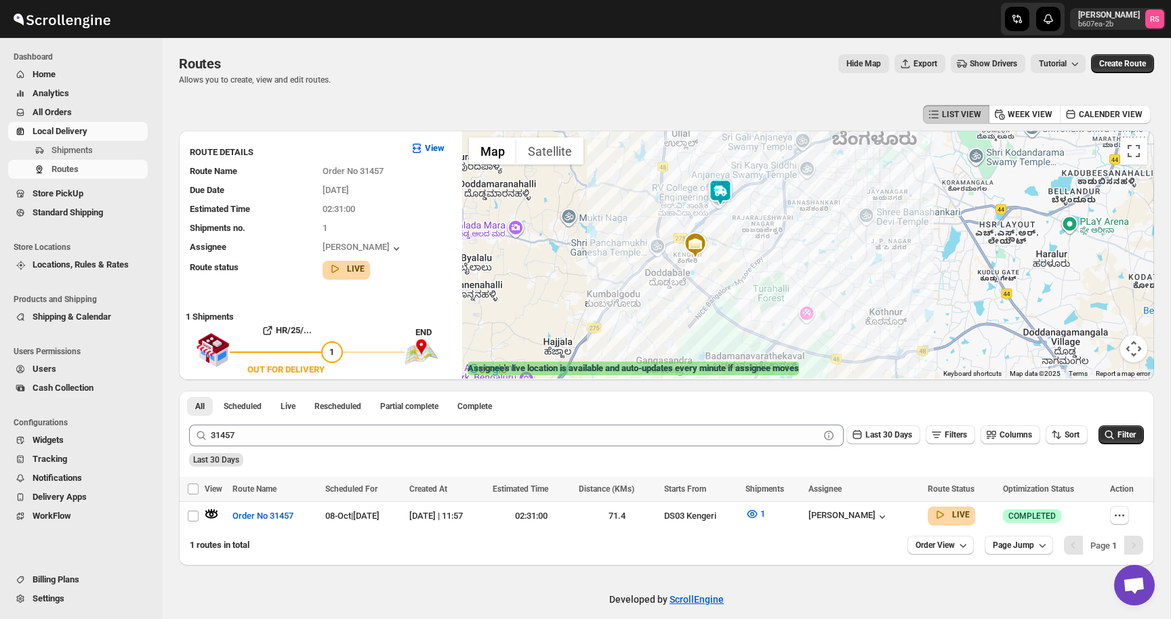
click at [722, 195] on img at bounding box center [720, 192] width 27 height 27
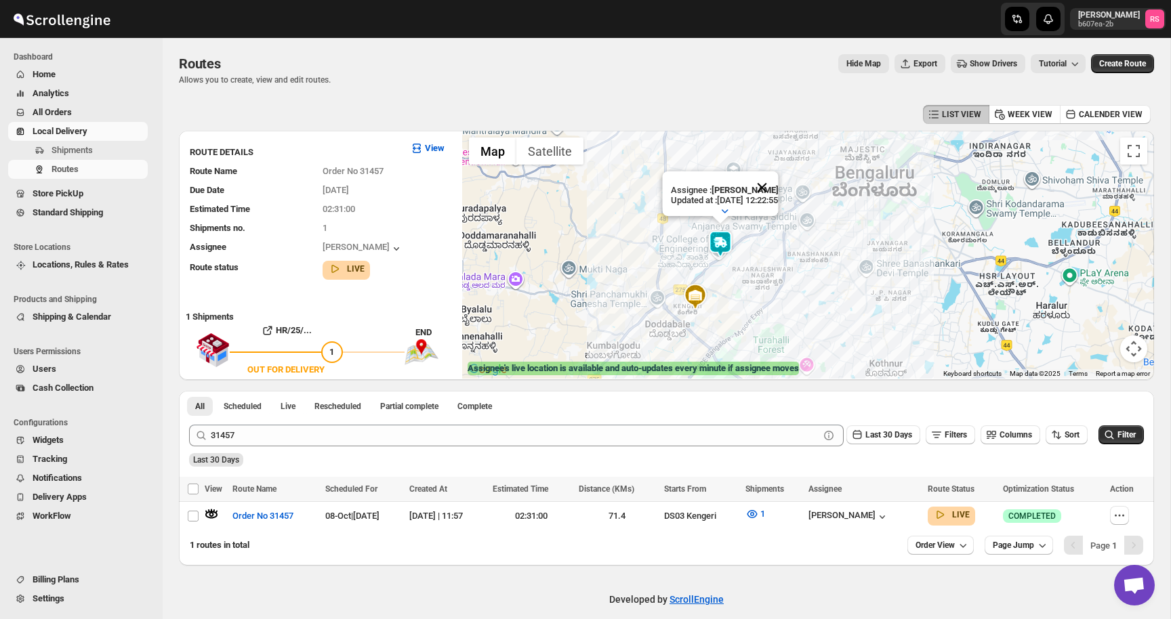
click at [775, 194] on button "Close" at bounding box center [761, 187] width 33 height 33
click at [718, 238] on img at bounding box center [720, 243] width 27 height 27
click at [718, 241] on img at bounding box center [720, 243] width 27 height 27
click at [773, 190] on button "Close" at bounding box center [761, 187] width 33 height 33
click at [879, 520] on div "[PERSON_NAME]" at bounding box center [848, 517] width 81 height 14
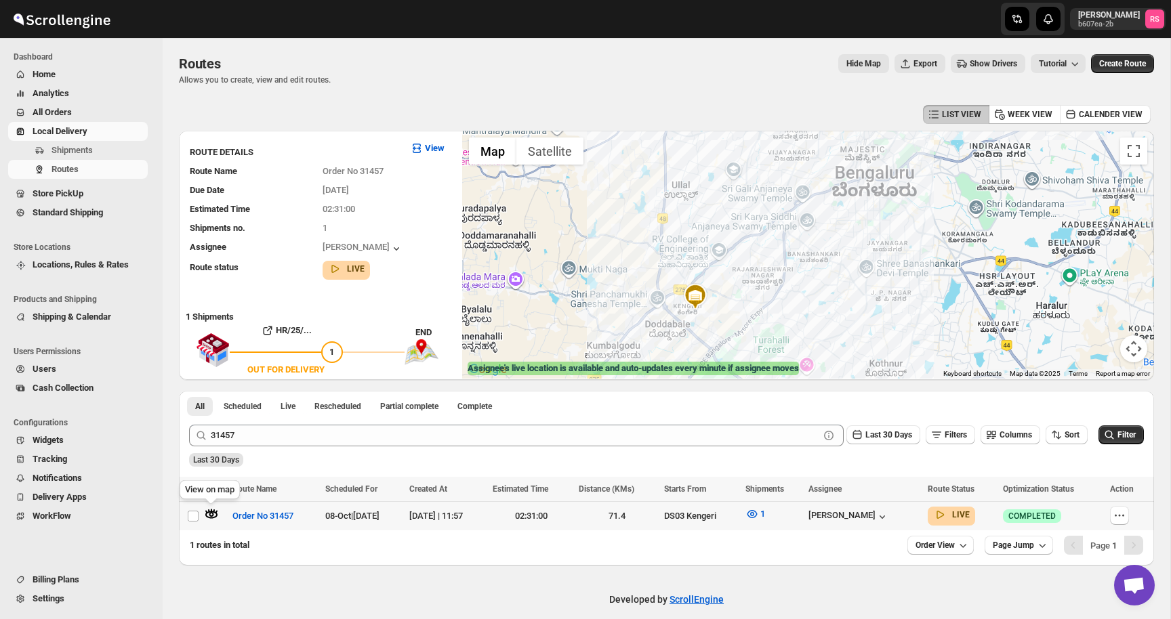
click at [207, 510] on icon "button" at bounding box center [212, 515] width 14 height 14
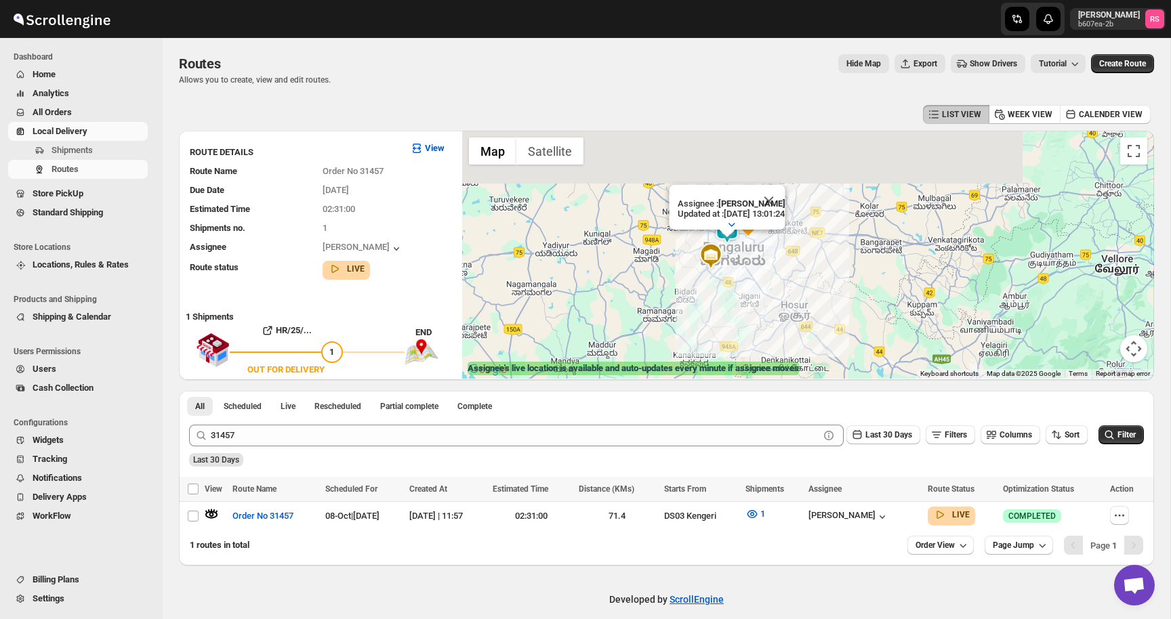
drag, startPoint x: 697, startPoint y: 204, endPoint x: 698, endPoint y: 289, distance: 84.7
click at [698, 270] on img at bounding box center [710, 256] width 27 height 27
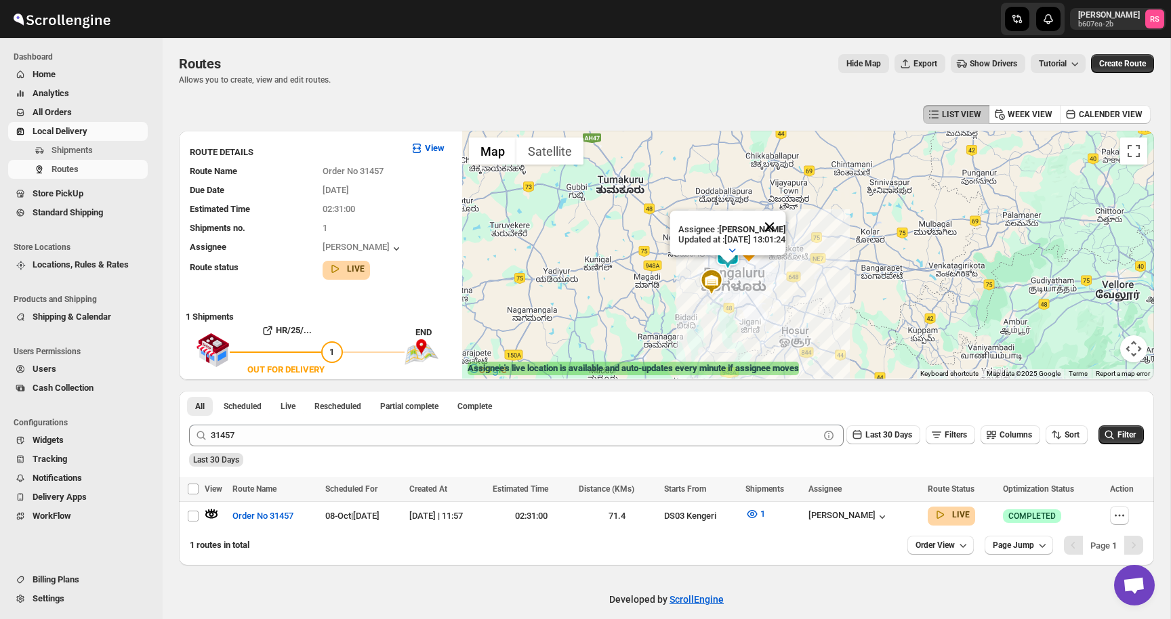
click at [785, 228] on button "Close" at bounding box center [769, 227] width 33 height 33
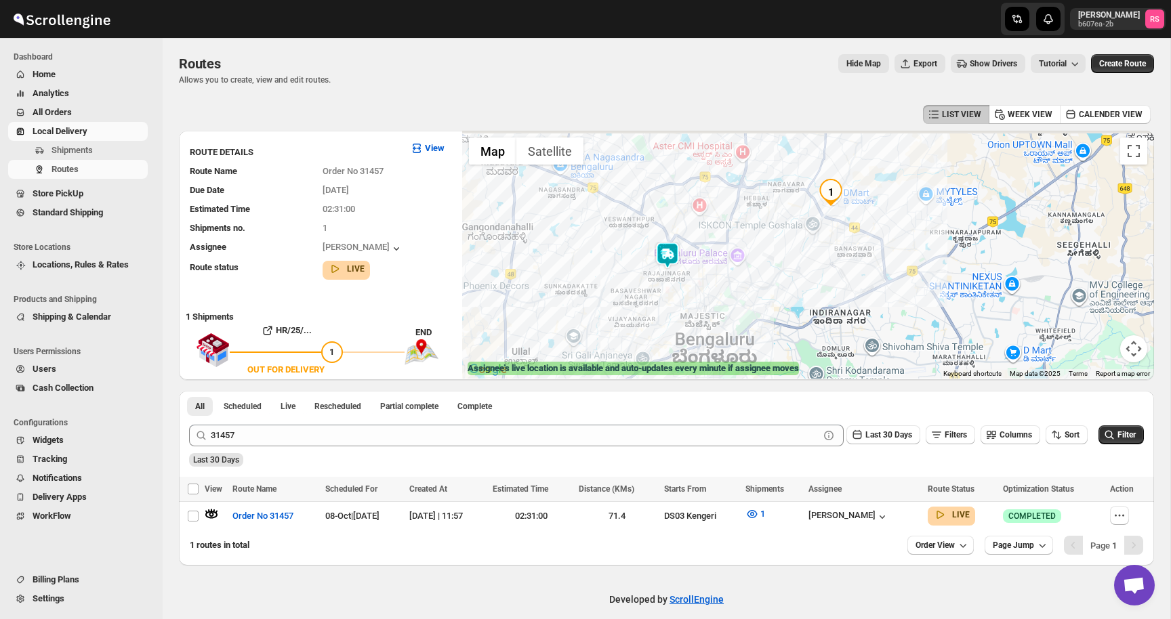
drag, startPoint x: 737, startPoint y: 275, endPoint x: 737, endPoint y: 321, distance: 45.4
click at [737, 321] on div at bounding box center [808, 255] width 692 height 248
